Goal: Check status

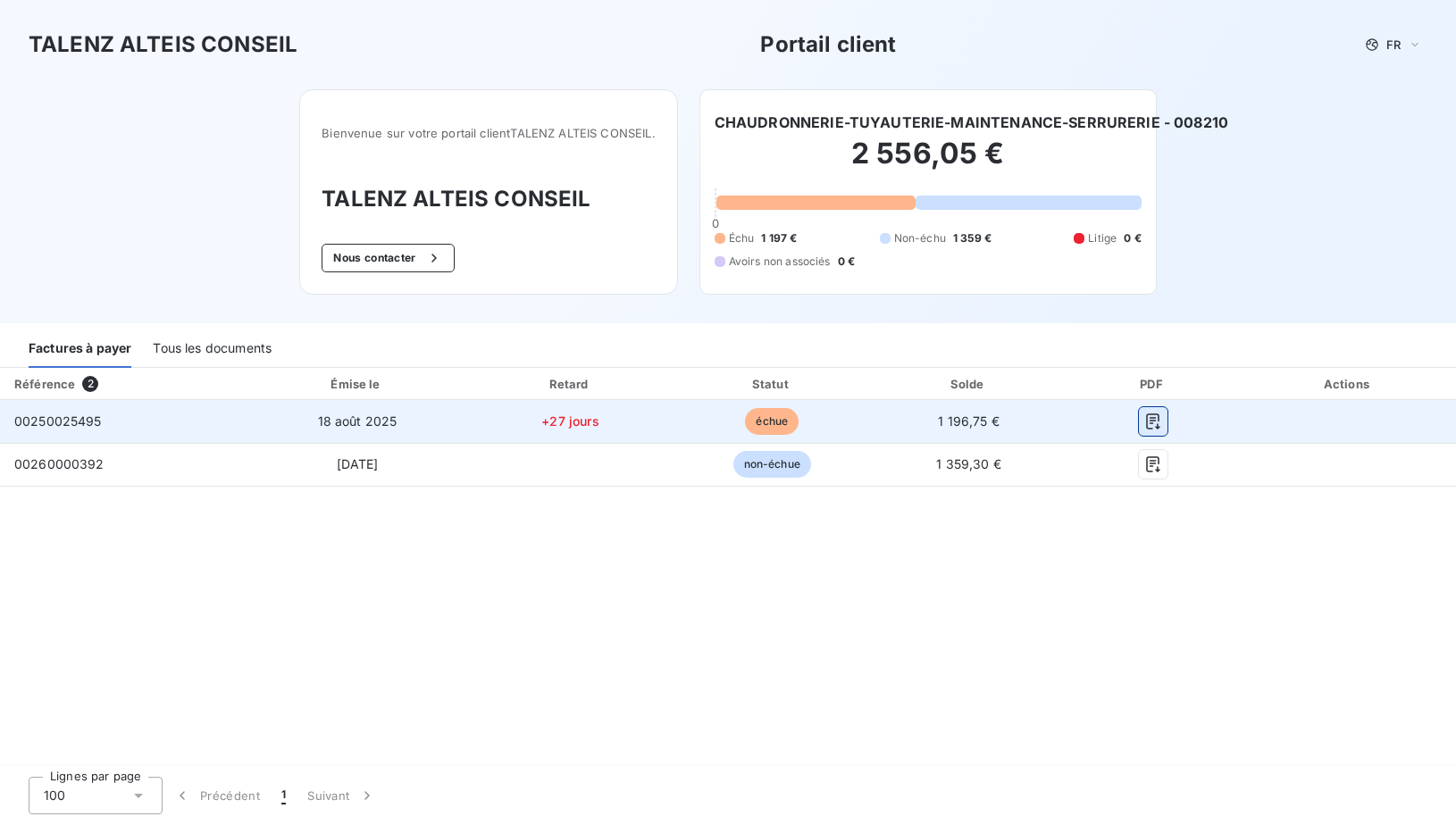
click at [1151, 420] on icon "button" at bounding box center [1153, 421] width 13 height 16
